Goal: Information Seeking & Learning: Learn about a topic

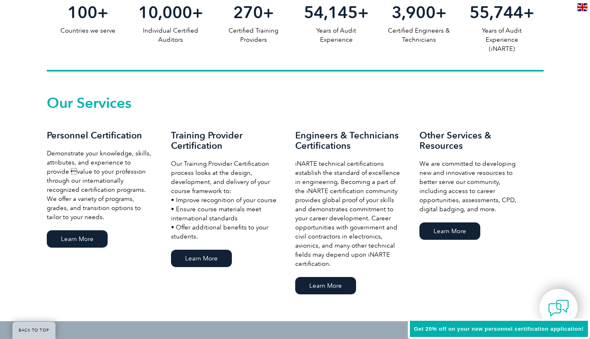
scroll to position [533, 0]
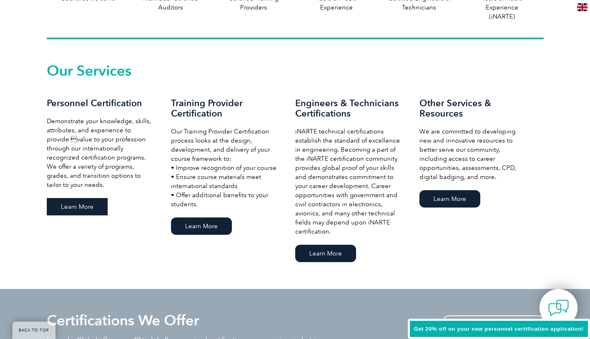
click at [81, 205] on link "Learn More" at bounding box center [77, 206] width 61 height 17
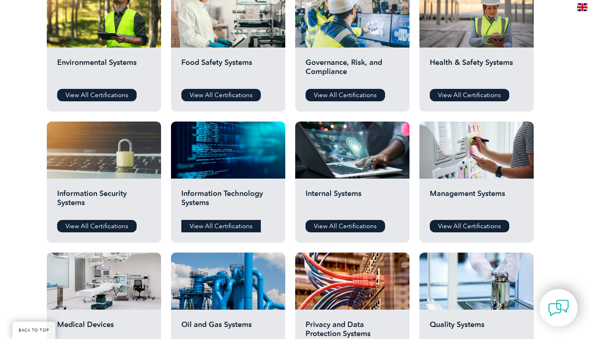
scroll to position [323, 0]
click at [352, 93] on link "View All Certifications" at bounding box center [344, 95] width 79 height 12
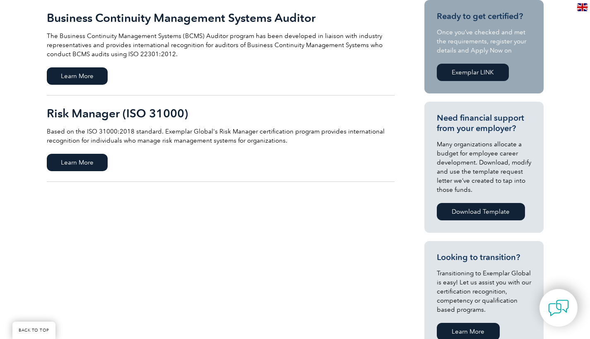
scroll to position [191, 0]
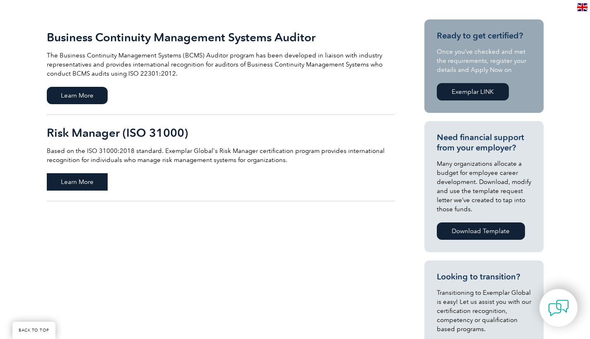
click at [95, 180] on span "Learn More" at bounding box center [77, 181] width 61 height 17
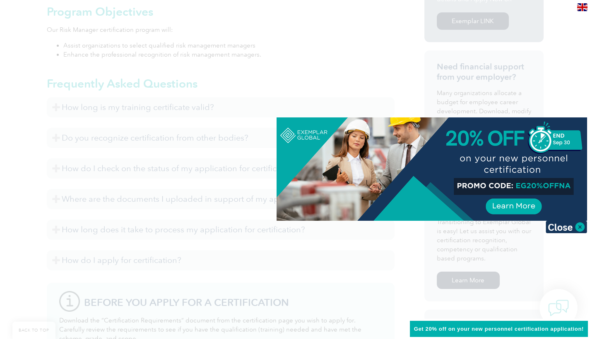
scroll to position [330, 0]
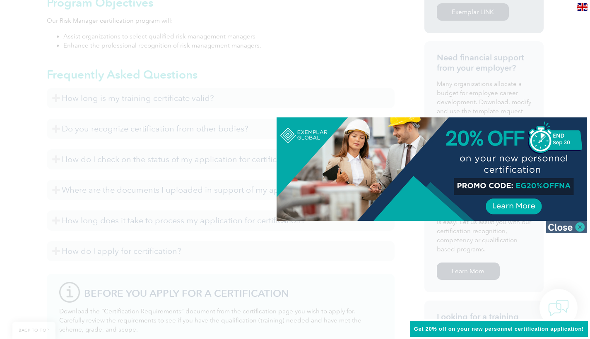
click at [571, 228] on img at bounding box center [566, 227] width 41 height 12
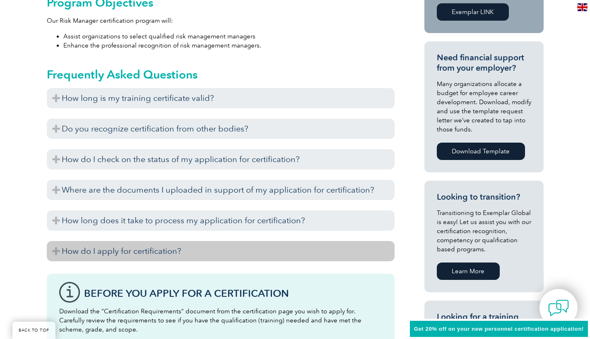
scroll to position [329, 0]
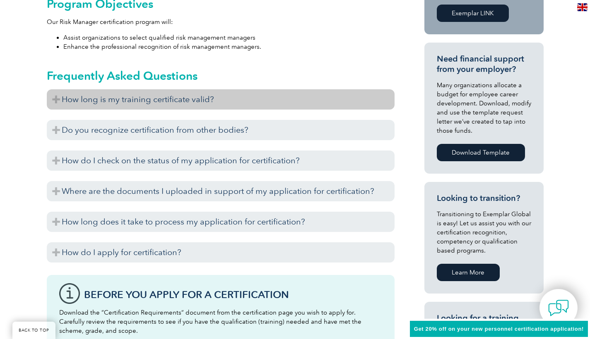
click at [288, 103] on h3 "How long is my training certificate valid?" at bounding box center [221, 99] width 348 height 20
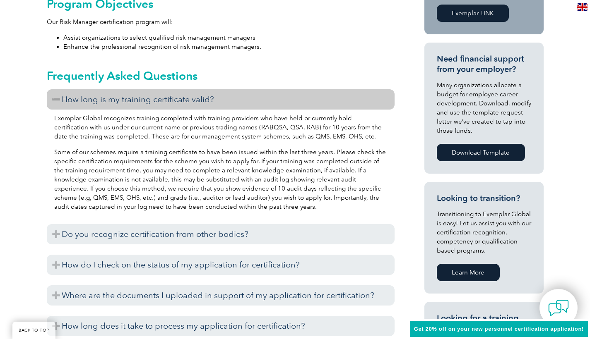
click at [289, 97] on h3 "How long is my training certificate valid?" at bounding box center [221, 99] width 348 height 20
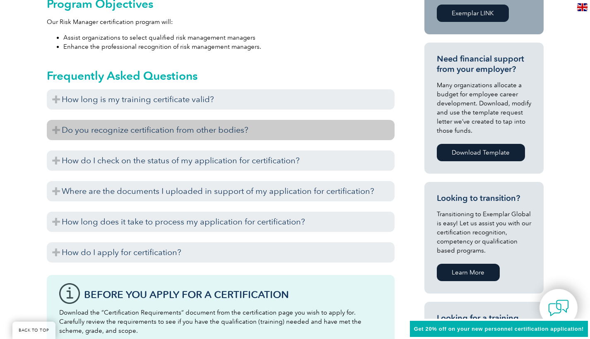
click at [260, 130] on h3 "Do you recognize certification from other bodies?" at bounding box center [221, 130] width 348 height 20
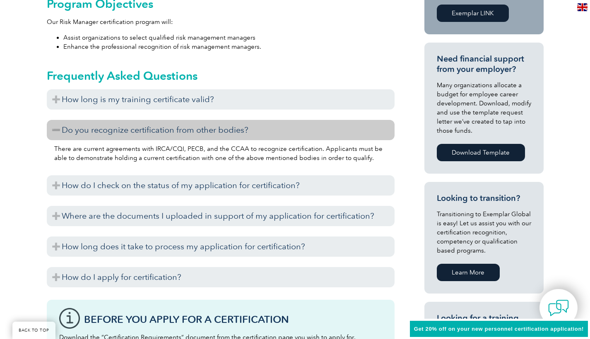
click at [260, 130] on h3 "Do you recognize certification from other bodies?" at bounding box center [221, 130] width 348 height 20
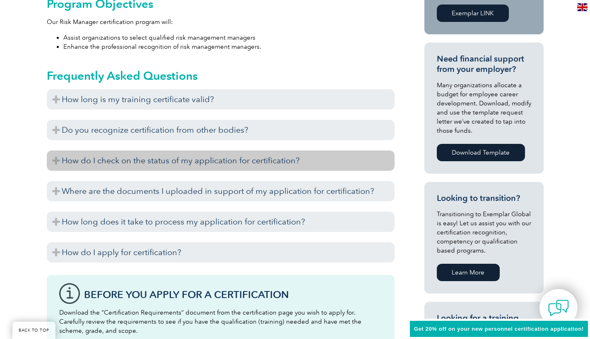
click at [243, 159] on h3 "How do I check on the status of my application for certification?" at bounding box center [221, 161] width 348 height 20
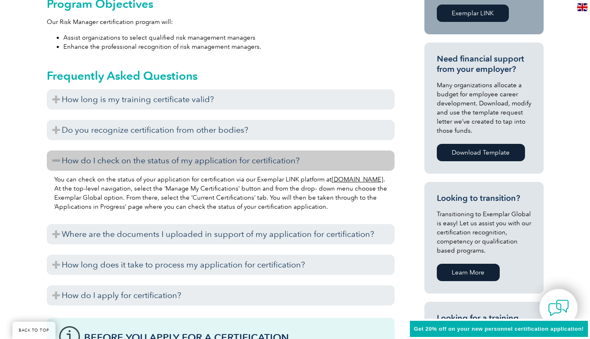
click at [243, 159] on h3 "How do I check on the status of my application for certification?" at bounding box center [221, 161] width 348 height 20
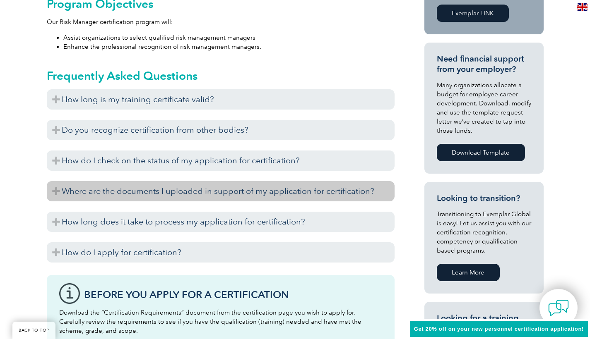
click at [231, 188] on h3 "Where are the documents I uploaded in support of my application for certificati…" at bounding box center [221, 191] width 348 height 20
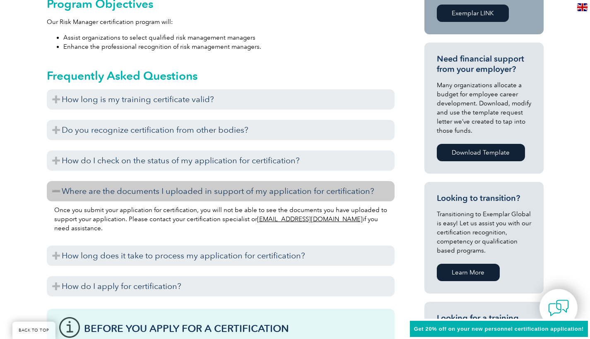
click at [231, 188] on h3 "Where are the documents I uploaded in support of my application for certificati…" at bounding box center [221, 191] width 348 height 20
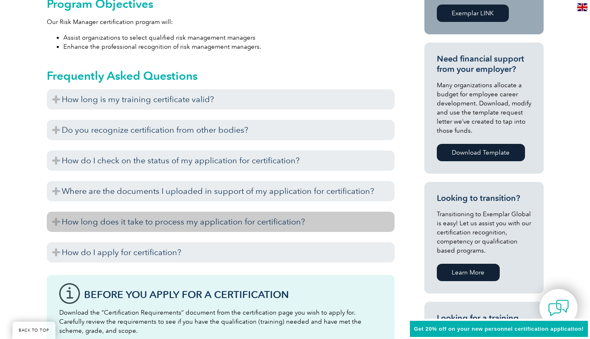
click at [204, 224] on h3 "How long does it take to process my application for certification?" at bounding box center [221, 222] width 348 height 20
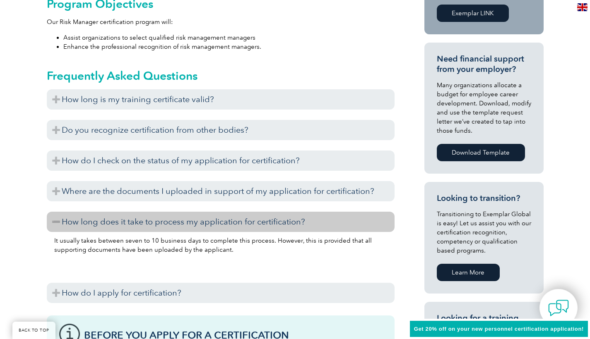
click at [204, 224] on h3 "How long does it take to process my application for certification?" at bounding box center [221, 222] width 348 height 20
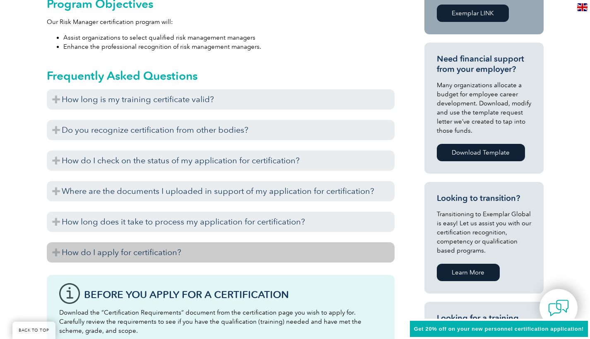
click at [173, 250] on h3 "How do I apply for certification?" at bounding box center [221, 253] width 348 height 20
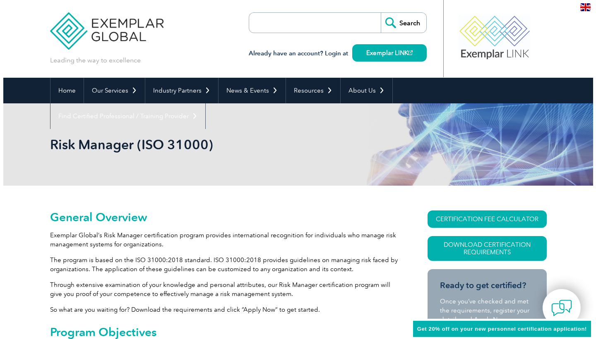
scroll to position [0, 0]
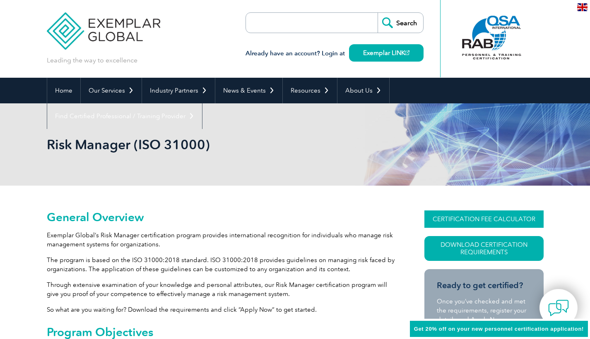
click at [497, 219] on link "CERTIFICATION FEE CALCULATOR" at bounding box center [483, 219] width 119 height 17
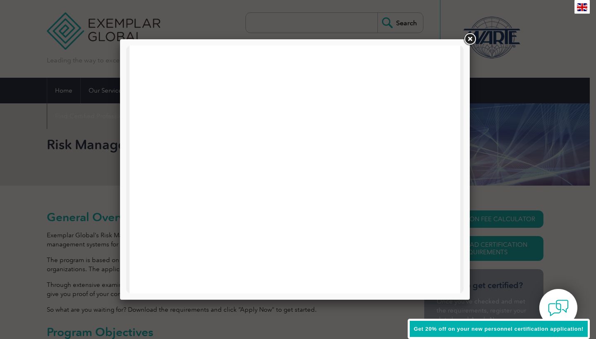
click at [471, 38] on link at bounding box center [469, 39] width 15 height 15
